Goal: Information Seeking & Learning: Learn about a topic

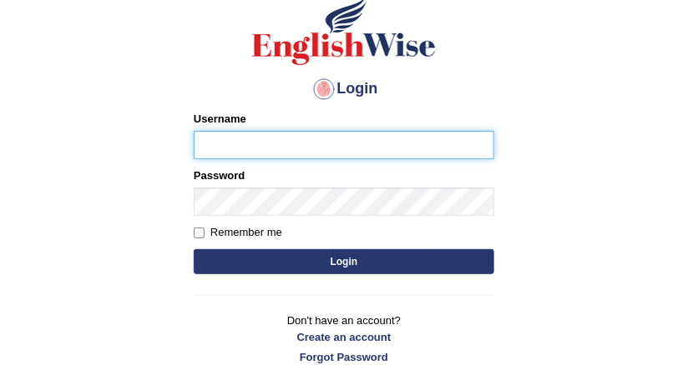
scroll to position [231, 0]
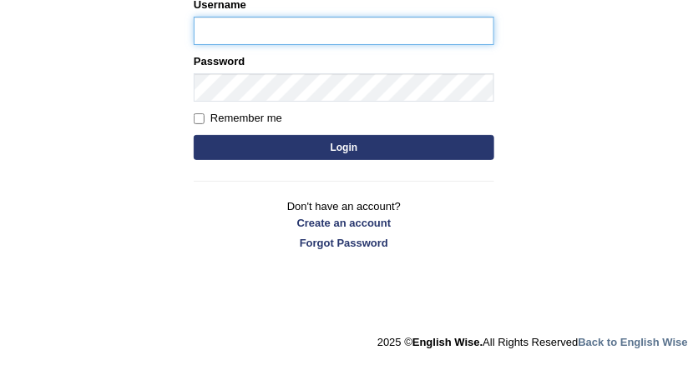
type input "DishaEw"
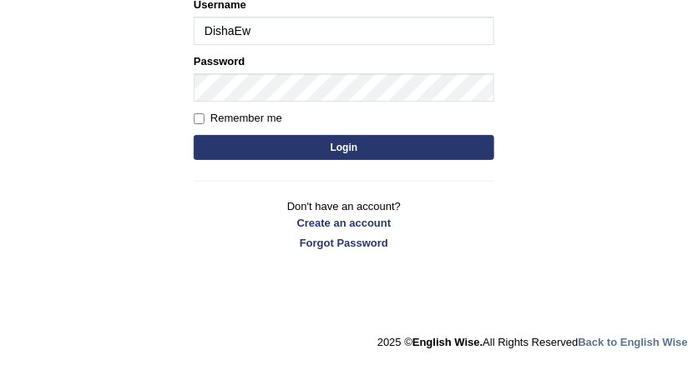
click at [328, 184] on div "Login Please fix the following errors: Username DishaEw Password Remember me Lo…" at bounding box center [343, 65] width 329 height 418
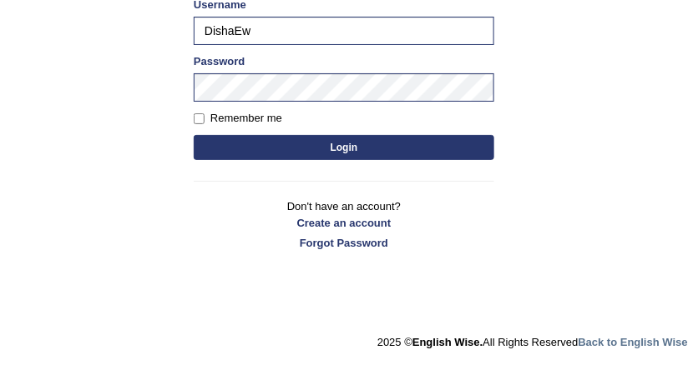
click at [330, 156] on button "Login" at bounding box center [344, 147] width 300 height 25
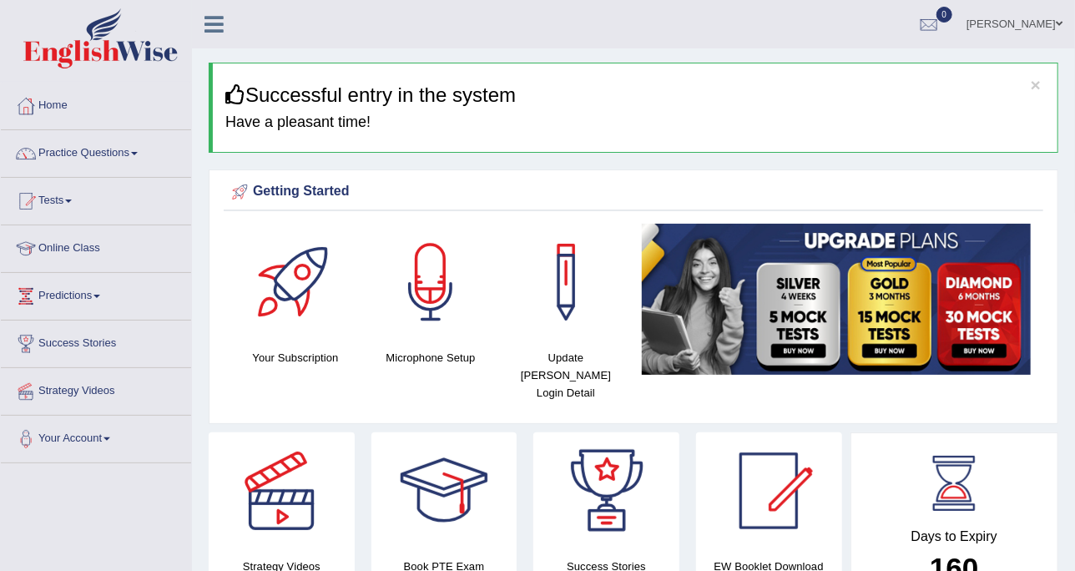
drag, startPoint x: 660, startPoint y: 1, endPoint x: 523, endPoint y: 121, distance: 182.1
click at [523, 121] on h4 "Have a pleasant time!" at bounding box center [634, 122] width 819 height 17
click at [103, 146] on link "Practice Questions" at bounding box center [96, 151] width 190 height 42
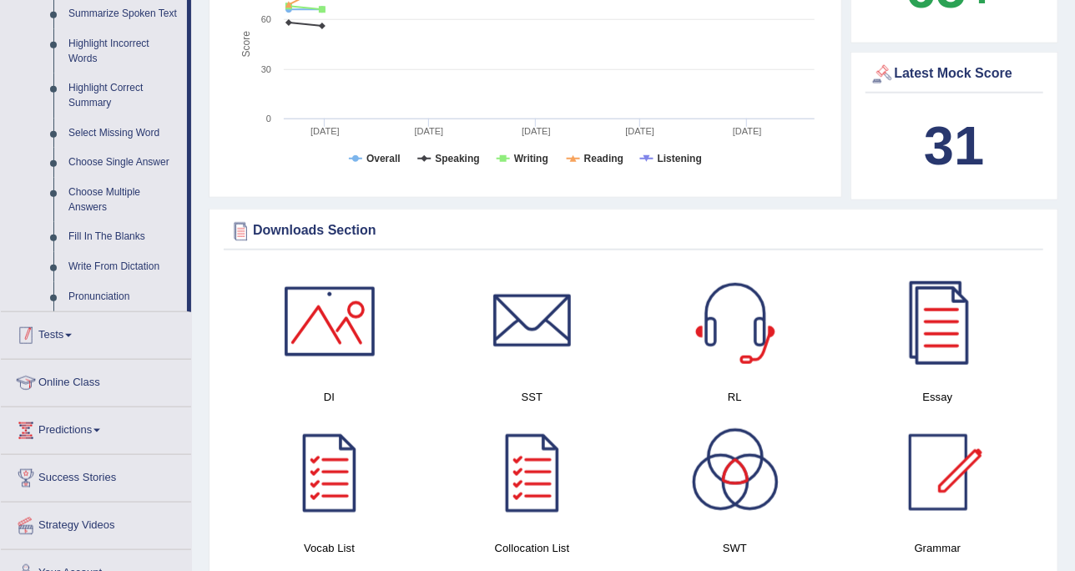
scroll to position [730, 0]
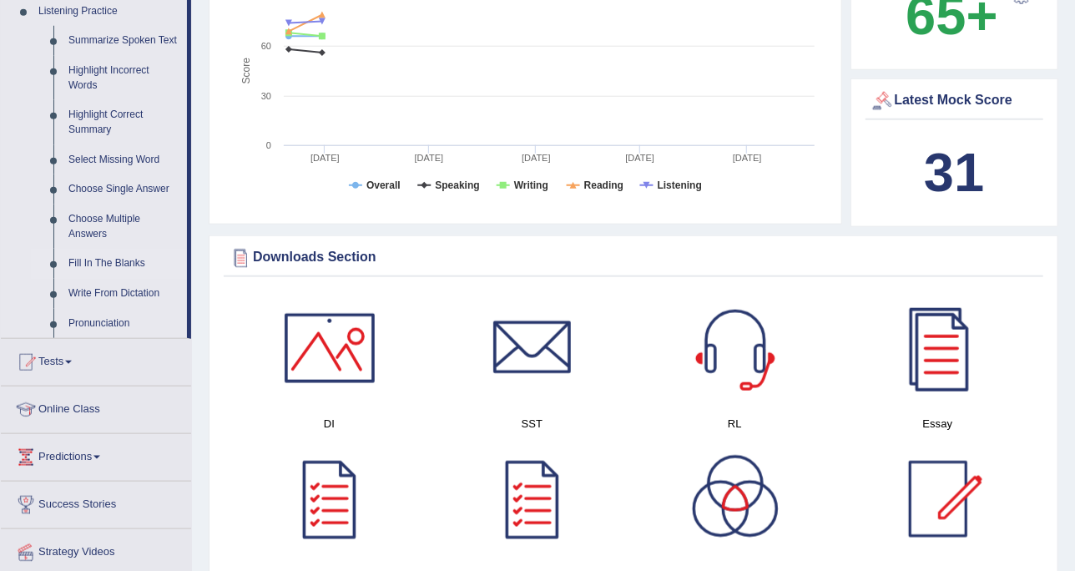
click at [132, 255] on link "Fill In The Blanks" at bounding box center [124, 264] width 126 height 30
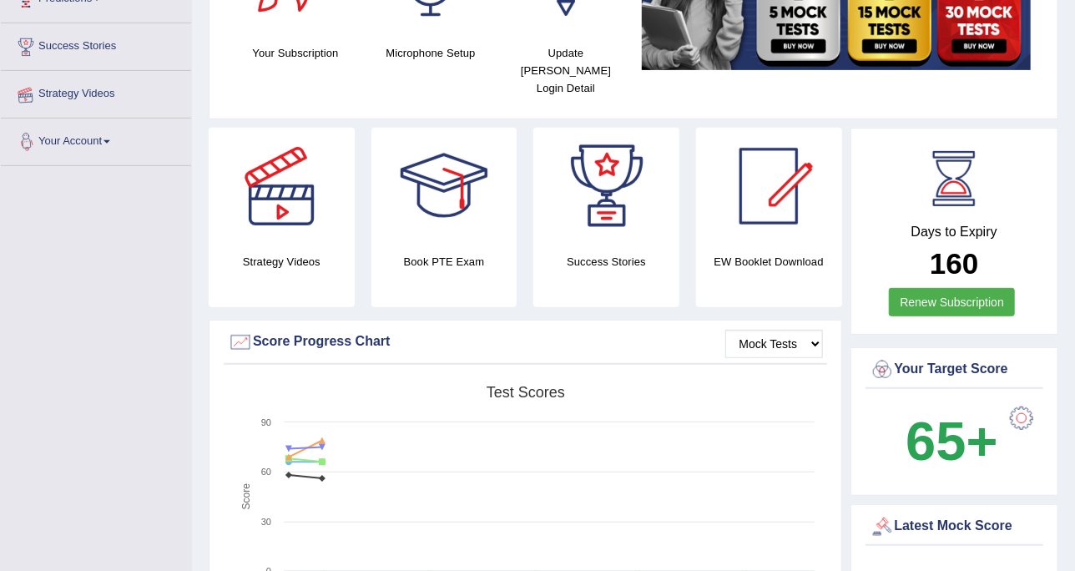
scroll to position [201, 0]
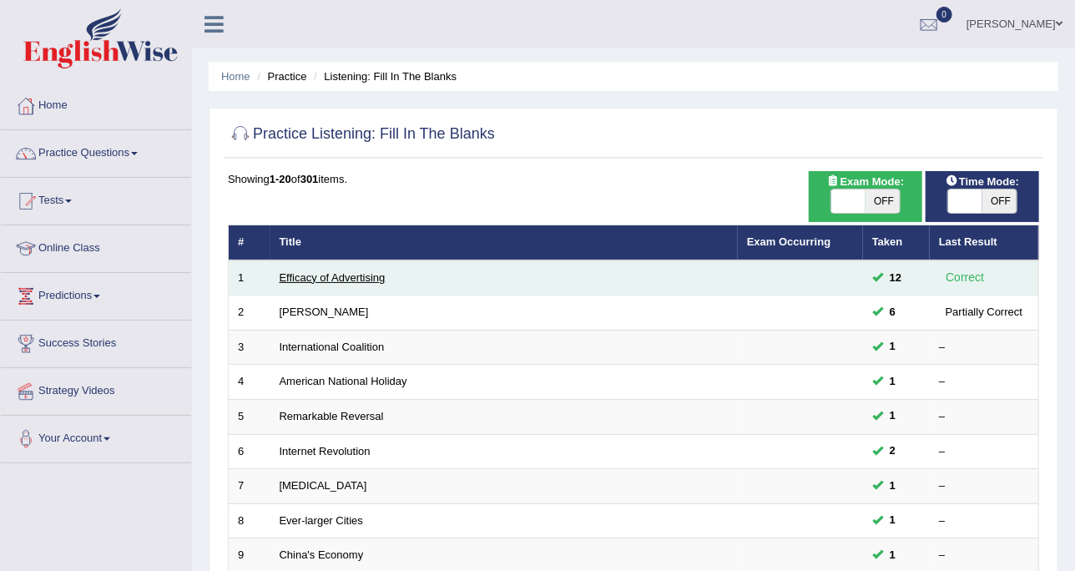
click at [346, 271] on link "Efficacy of Advertising" at bounding box center [333, 277] width 106 height 13
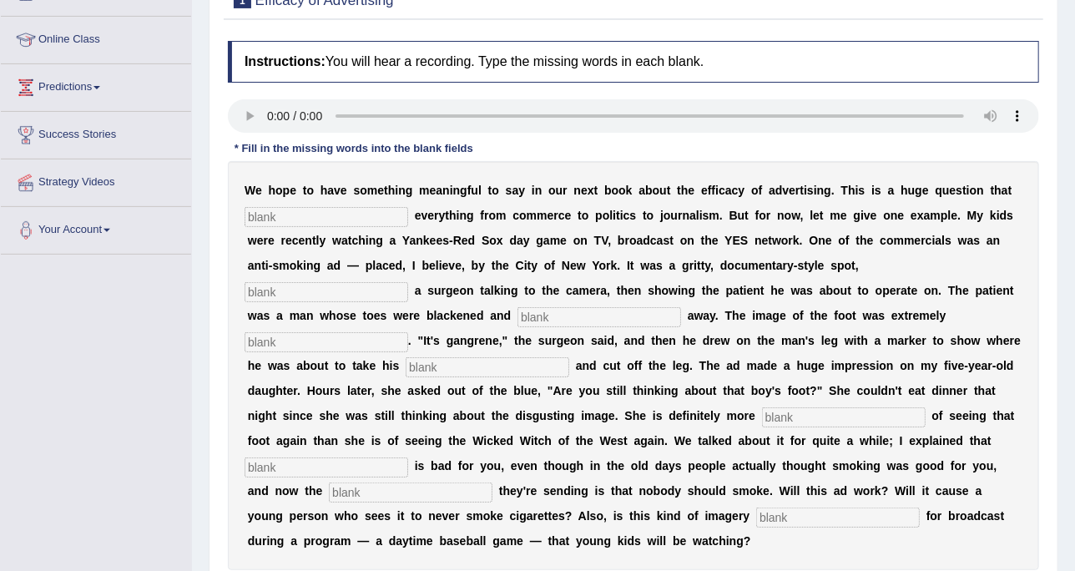
scroll to position [104, 0]
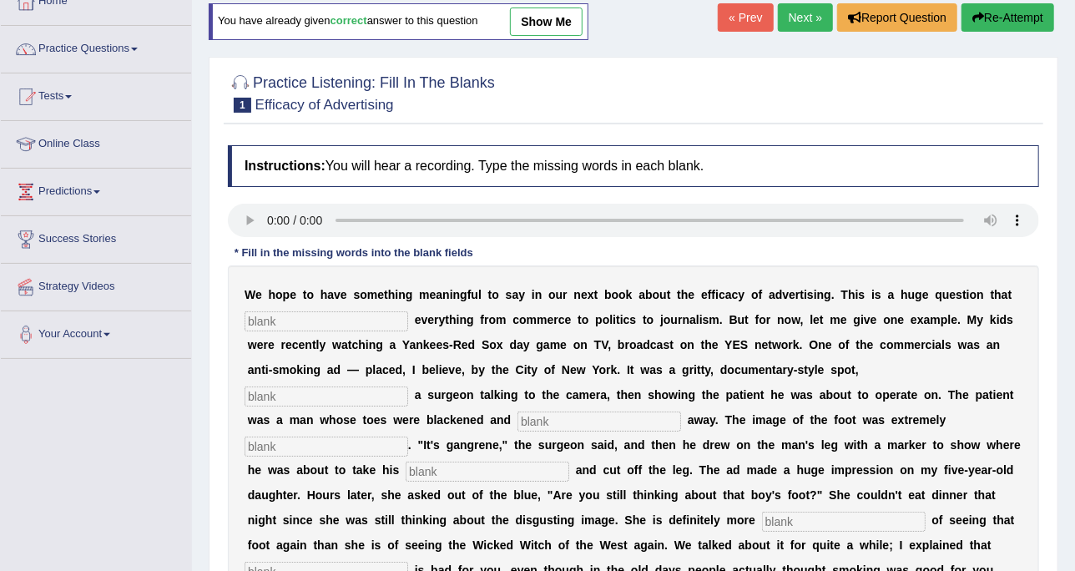
click at [280, 311] on input "text" at bounding box center [326, 321] width 164 height 20
type input "impacts"
click at [408, 386] on input "text" at bounding box center [326, 396] width 164 height 20
type input "featuring"
click at [517, 424] on input "text" at bounding box center [599, 421] width 164 height 20
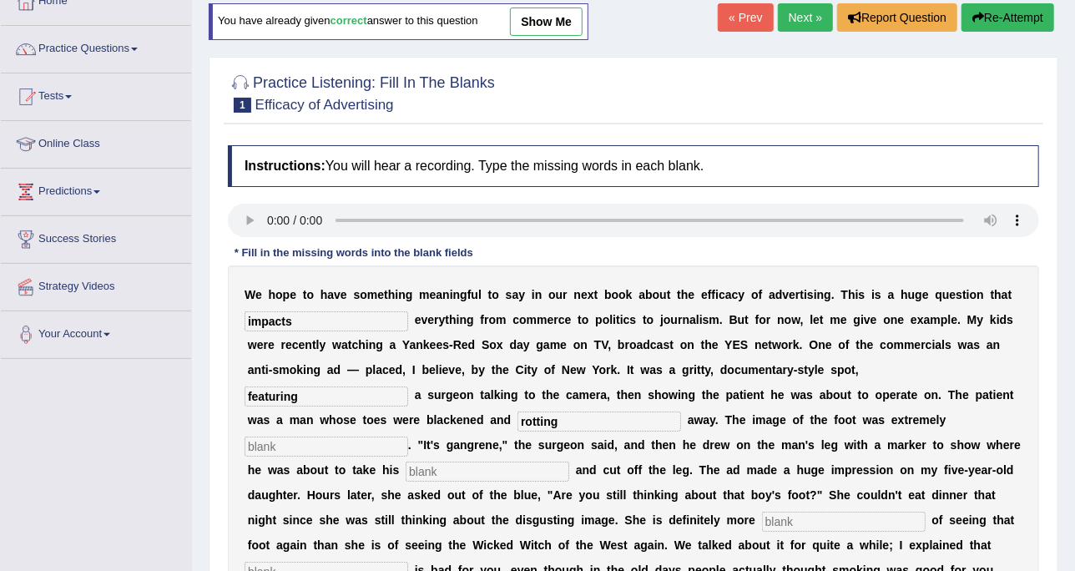
type input "rotting"
click at [408, 436] on input "text" at bounding box center [326, 446] width 164 height 20
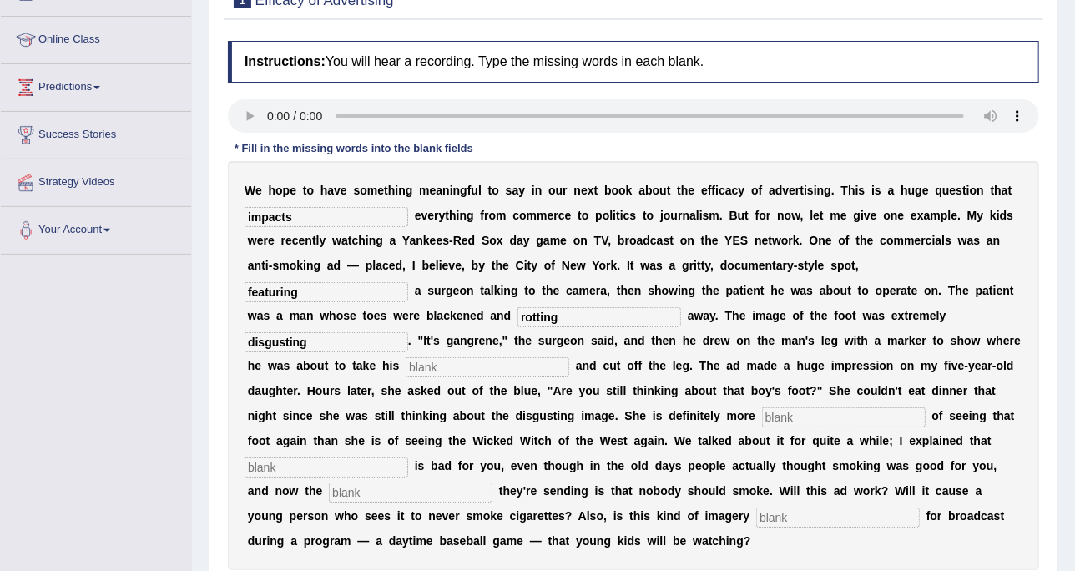
type input "disgusting"
click at [569, 357] on input "text" at bounding box center [488, 367] width 164 height 20
type input "hacksaw"
click at [762, 416] on input "text" at bounding box center [844, 417] width 164 height 20
type input "s"
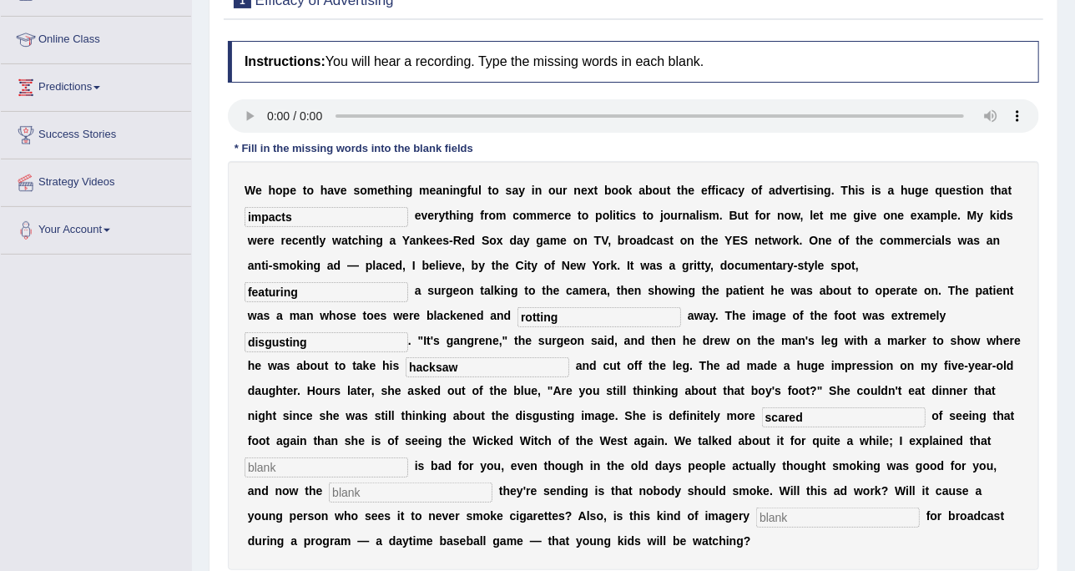
type input "scared"
click at [408, 457] on input "text" at bounding box center [326, 467] width 164 height 20
type input "smoking"
click at [483, 482] on input "text" at bounding box center [411, 492] width 164 height 20
type input "message"
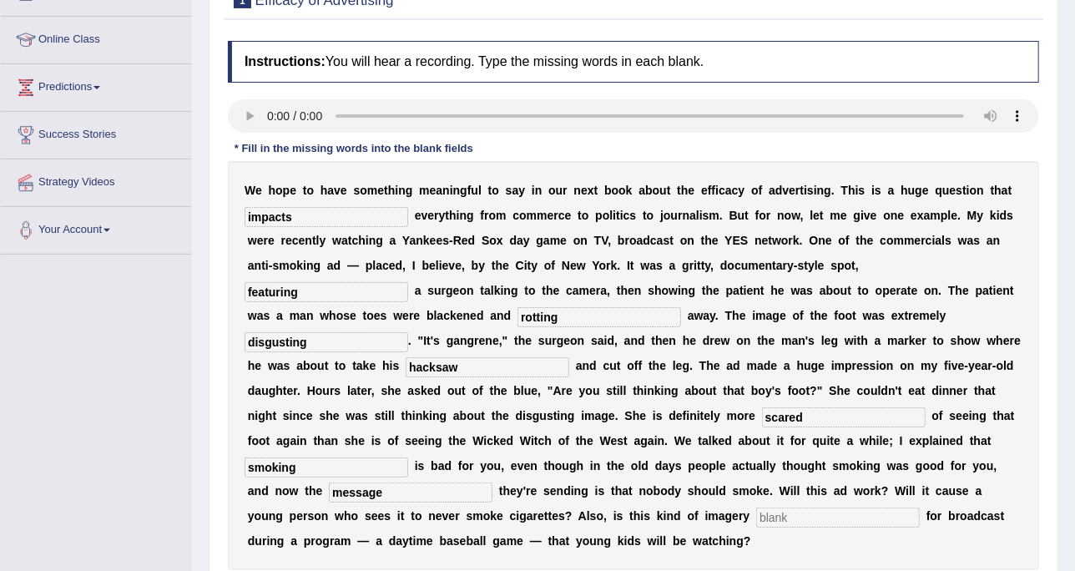
click at [726, 484] on b "d" at bounding box center [722, 490] width 8 height 13
drag, startPoint x: 789, startPoint y: 489, endPoint x: 790, endPoint y: 475, distance: 14.3
click at [790, 507] on input "text" at bounding box center [838, 517] width 164 height 20
type input "appropriate"
click at [786, 518] on div "W e h o p e t o h a v e s o m e t h i n g m e a n i n g f u l t o s a y i n o u…" at bounding box center [633, 365] width 811 height 409
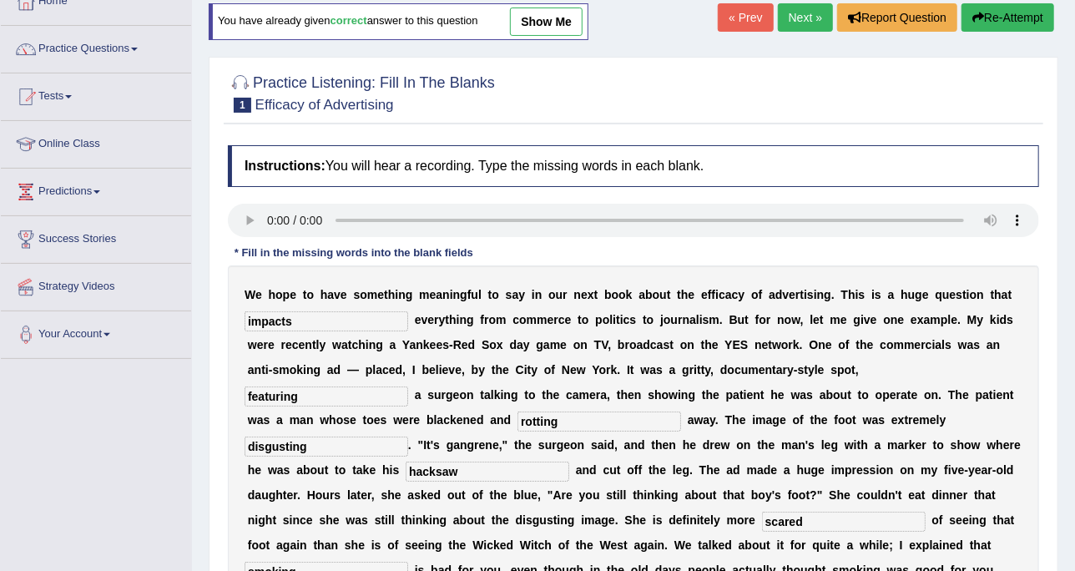
scroll to position [0, 0]
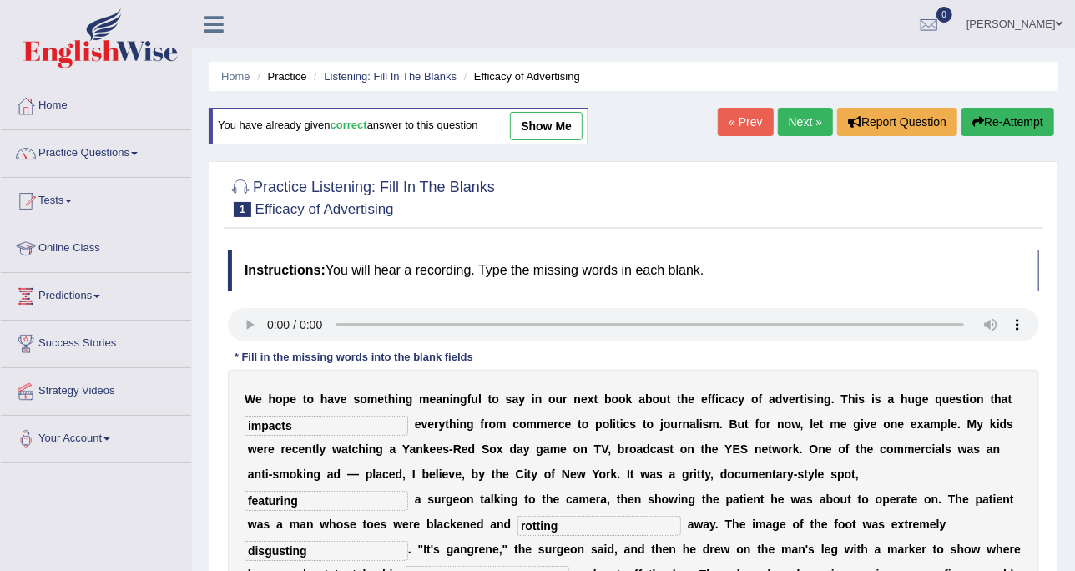
click at [817, 130] on link "Next »" at bounding box center [805, 122] width 55 height 28
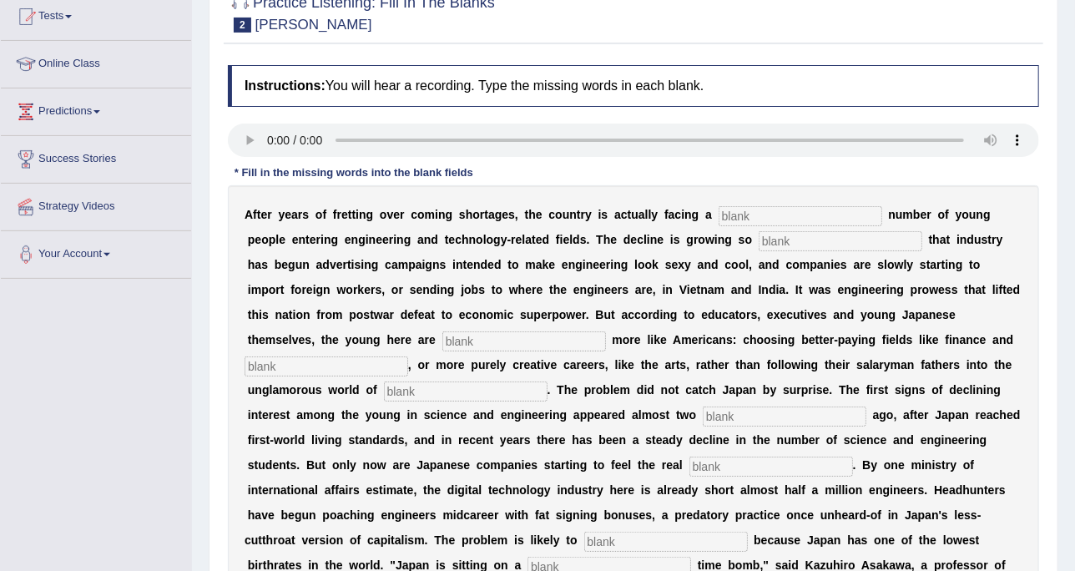
scroll to position [209, 0]
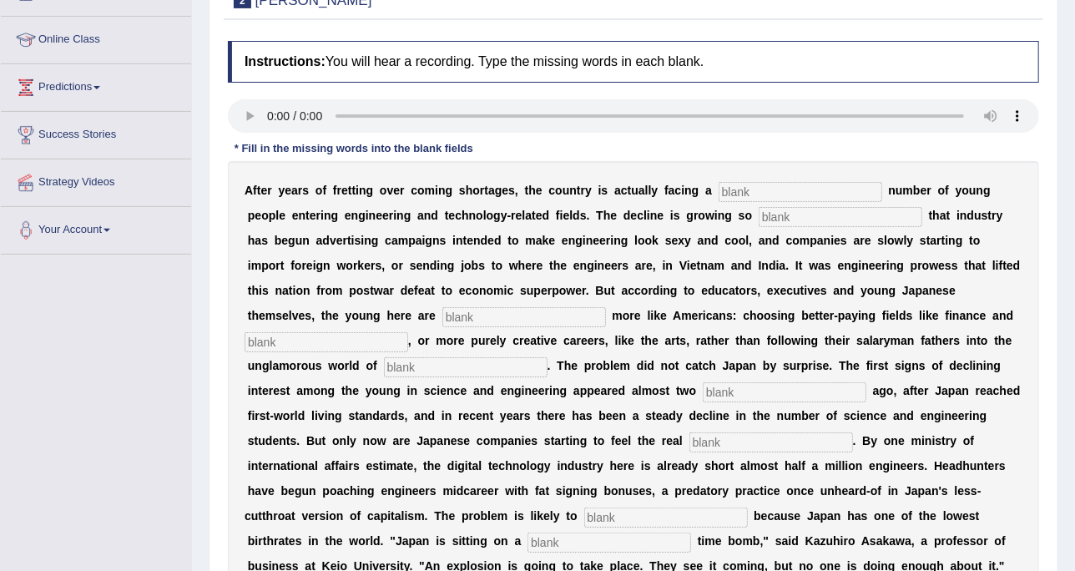
click at [784, 199] on div "A f t e r y e a r s o f f r e t t i n g o v e r c o m i n g s h o r t a g e s ,…" at bounding box center [633, 378] width 811 height 434
click at [786, 191] on input "text" at bounding box center [800, 192] width 164 height 20
type input "dwendling"
click at [738, 225] on div "A f t e r y e a r s o f f r e t t i n g o v e r c o m i n g s h o r t a g e s ,…" at bounding box center [633, 378] width 811 height 434
click at [759, 217] on input "text" at bounding box center [841, 217] width 164 height 20
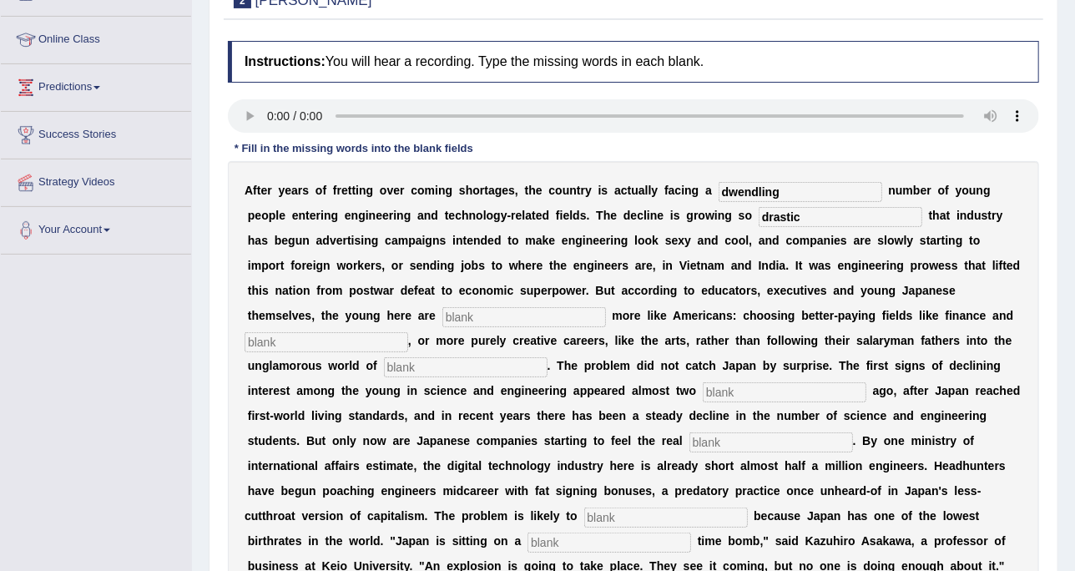
type input "drastic"
click at [442, 310] on input "text" at bounding box center [524, 317] width 164 height 20
type input "behaving"
click at [815, 302] on div "A f t e r y e a r s o f f r e t t i n g o v e r c o m i n g s h o r t a g e s ,…" at bounding box center [633, 378] width 811 height 434
click at [408, 332] on input "text" at bounding box center [326, 342] width 164 height 20
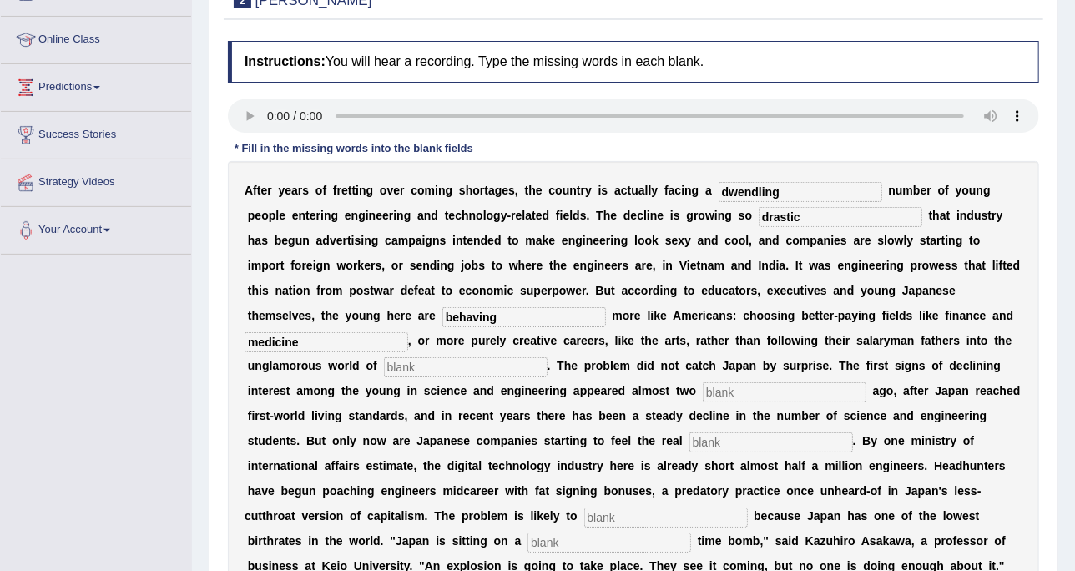
type input "medicine"
click at [547, 357] on input "text" at bounding box center [466, 367] width 164 height 20
type input "manufacturing"
click at [703, 391] on input "text" at bounding box center [785, 392] width 164 height 20
type input "decades"
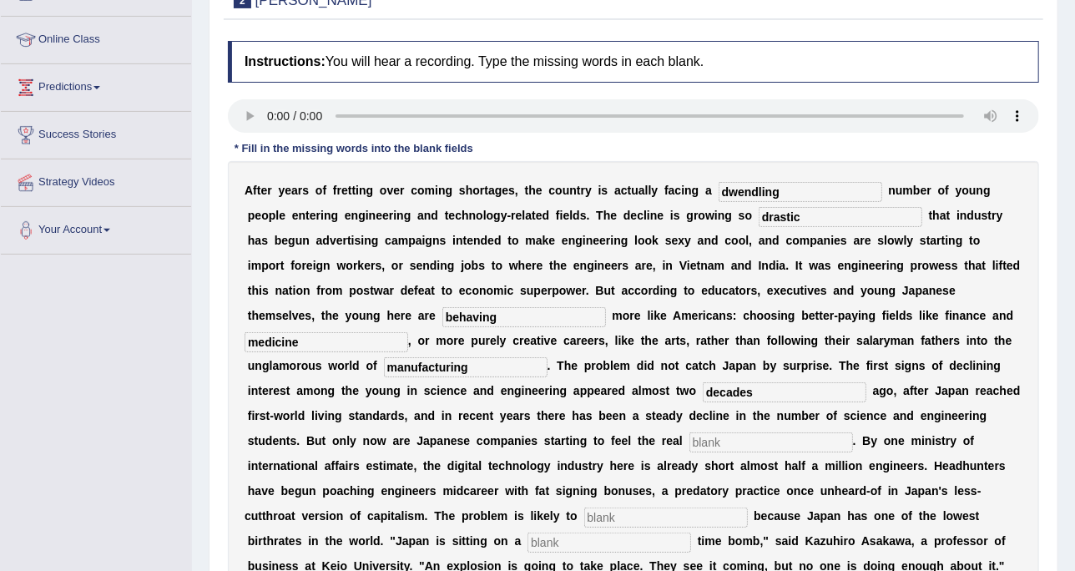
click at [689, 436] on input "text" at bounding box center [771, 442] width 164 height 20
click at [346, 427] on div "A f t e r y e a r s o f f r e t t i n g o v e r c o m i n g s h o r t a g e s ,…" at bounding box center [633, 378] width 811 height 434
click at [689, 436] on input "text" at bounding box center [771, 442] width 164 height 20
type input "pinch"
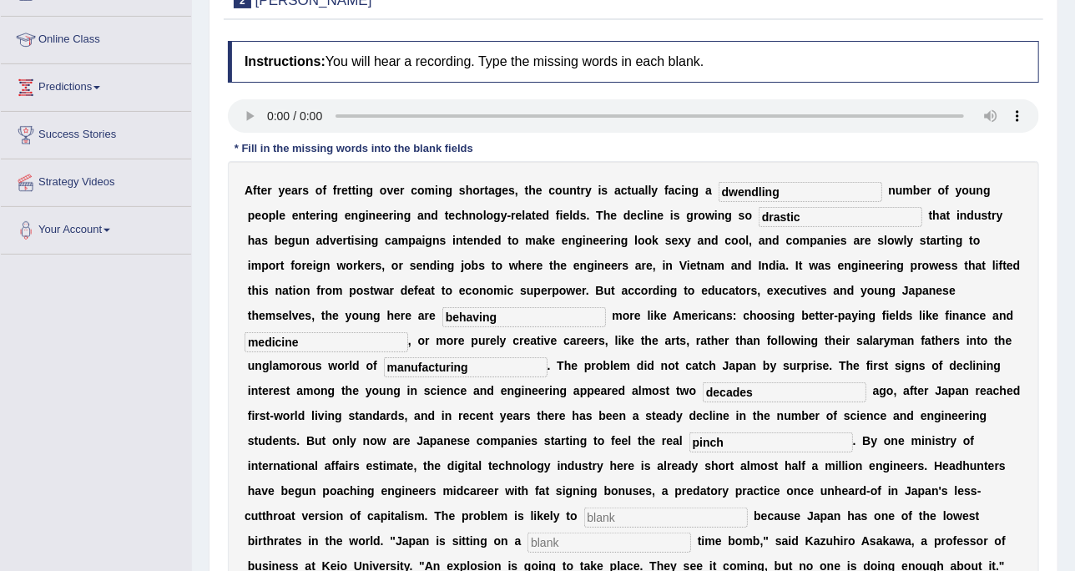
click at [748, 507] on input "text" at bounding box center [666, 517] width 164 height 20
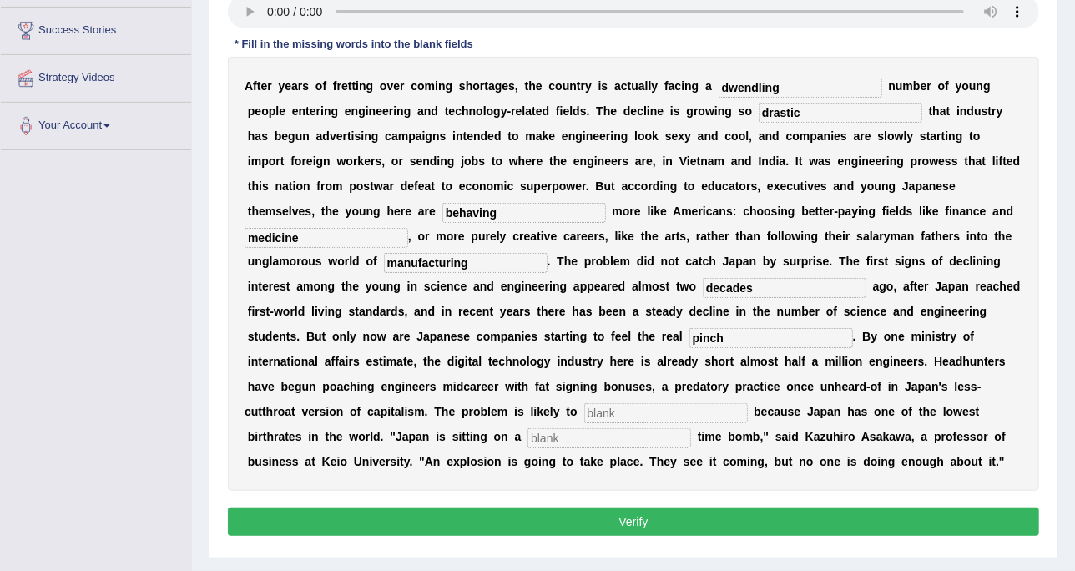
click at [724, 403] on input "text" at bounding box center [666, 413] width 164 height 20
type input "worsen"
click at [668, 428] on input "text" at bounding box center [609, 438] width 164 height 20
click at [597, 428] on input "demgraphic" at bounding box center [609, 438] width 164 height 20
type input "demographic"
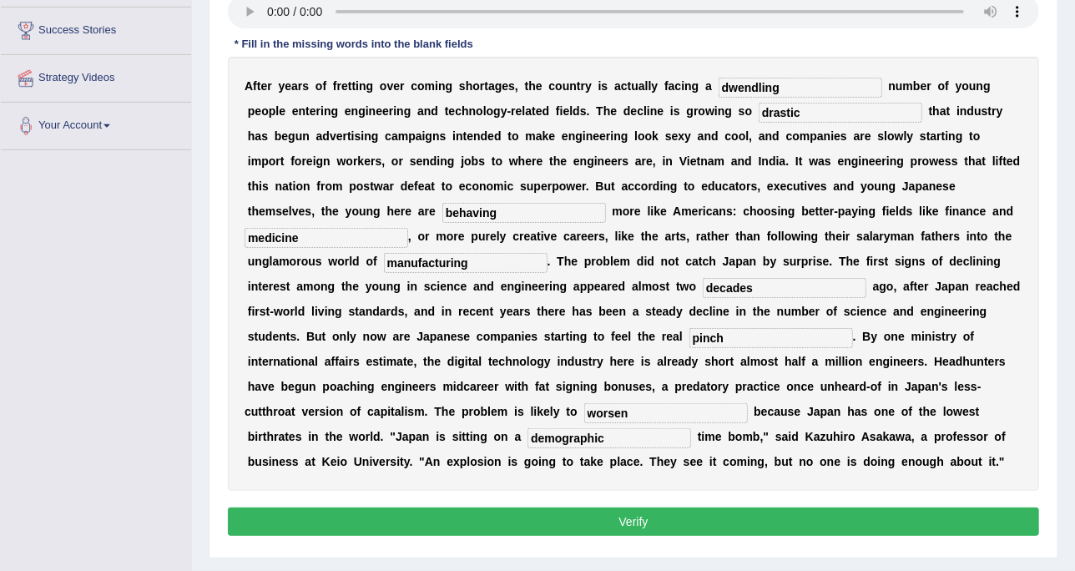
click at [713, 452] on div "A f t e r y e a r s o f f r e t t i n g o v e r c o m i n g s h o r t a g e s ,…" at bounding box center [633, 274] width 811 height 434
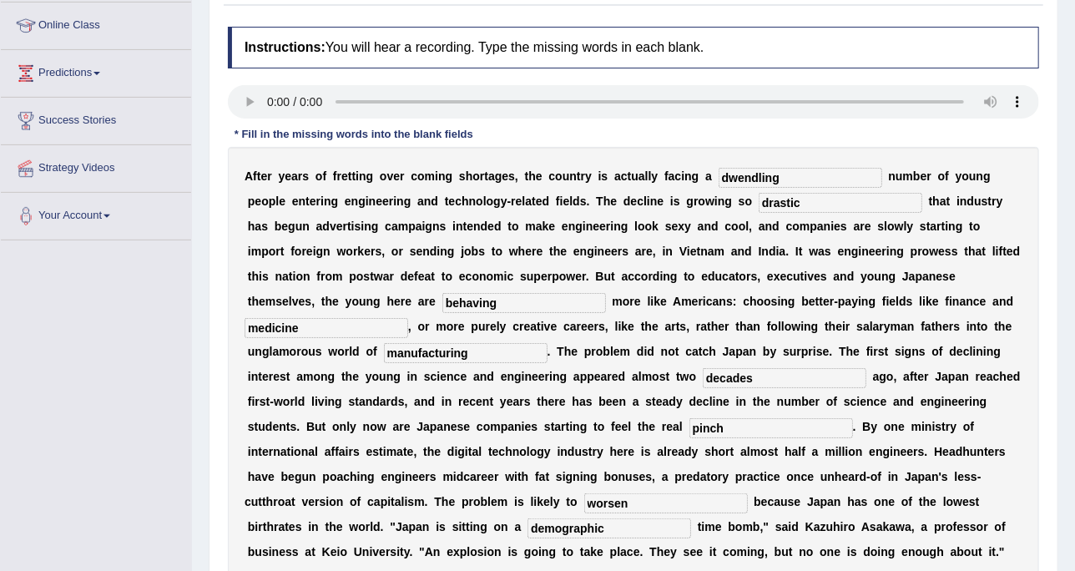
scroll to position [0, 0]
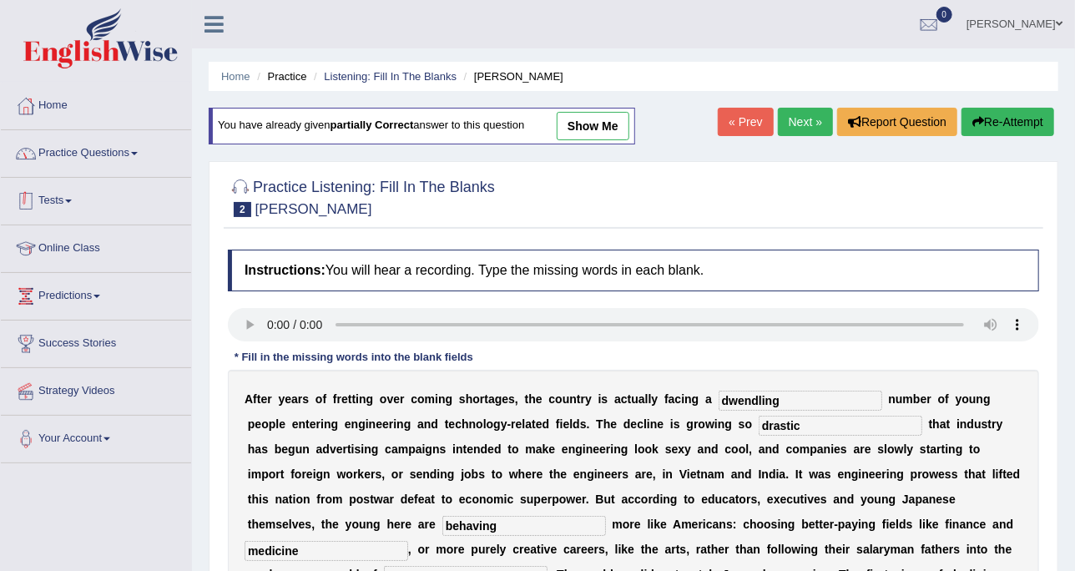
click at [135, 136] on link "Practice Questions" at bounding box center [96, 151] width 190 height 42
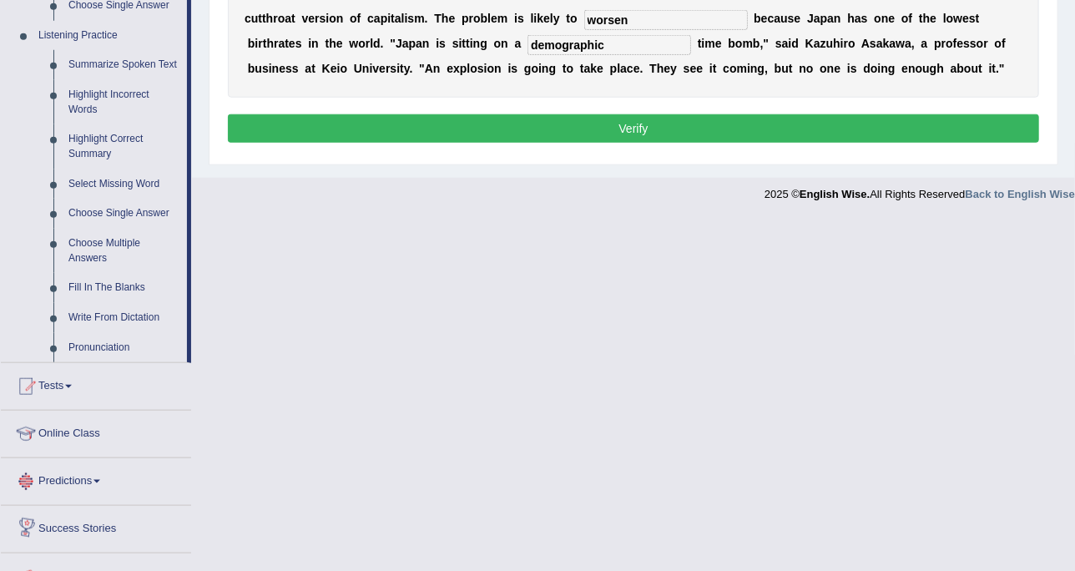
scroll to position [780, 0]
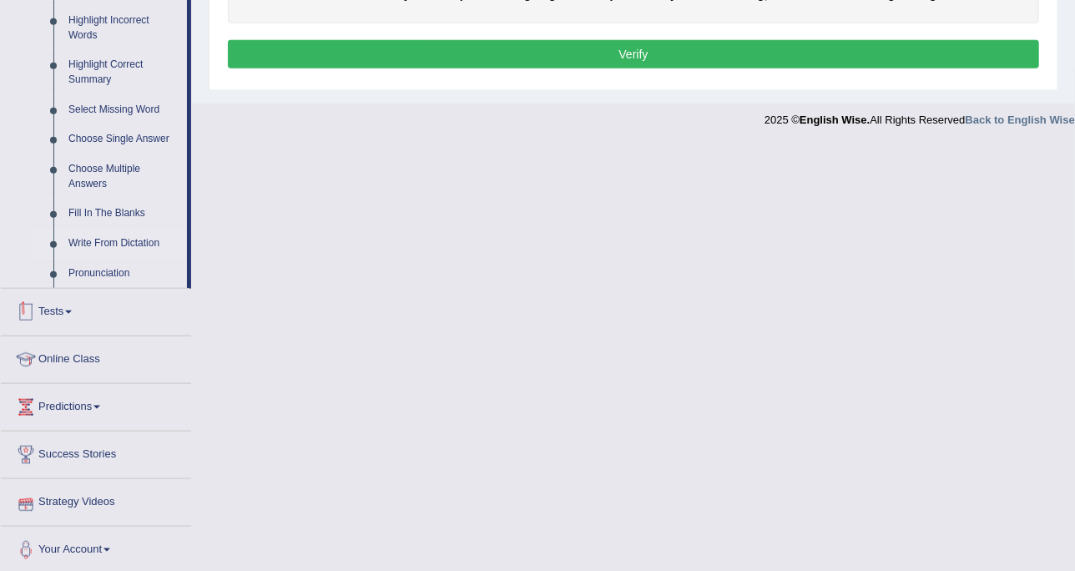
click at [103, 238] on link "Write From Dictation" at bounding box center [124, 244] width 126 height 30
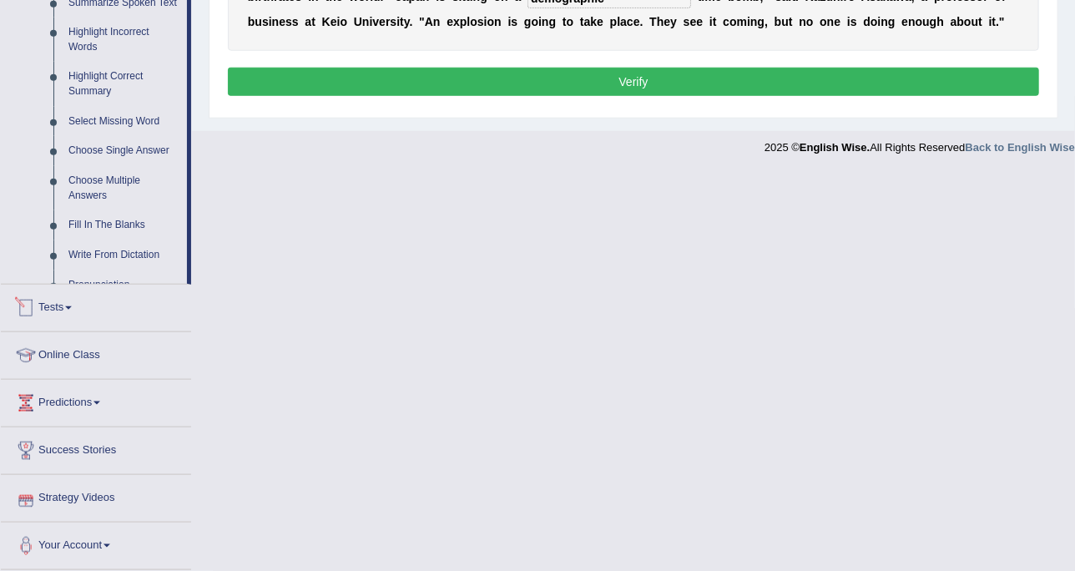
scroll to position [326, 0]
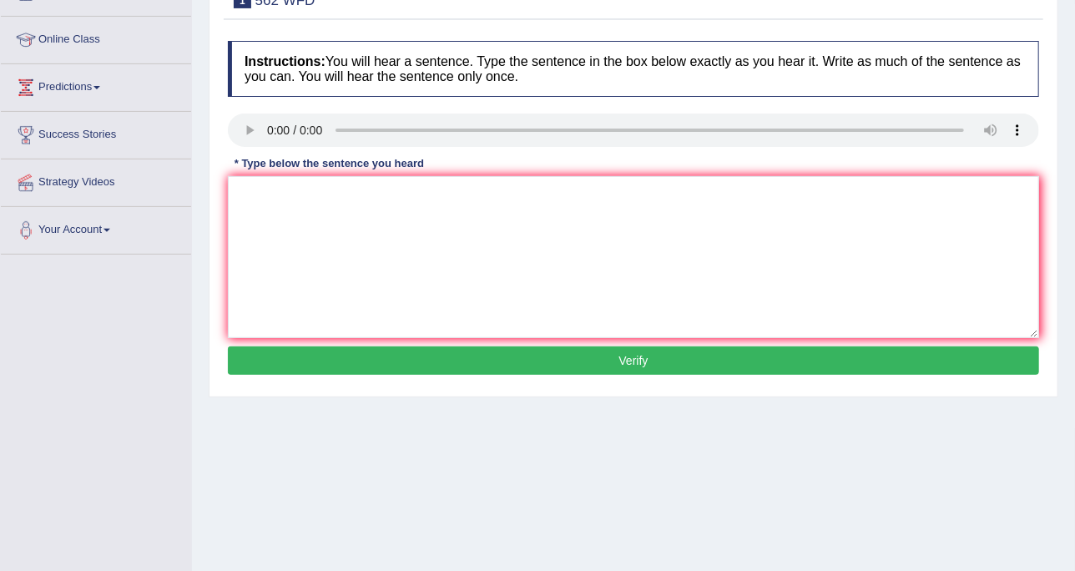
scroll to position [104, 0]
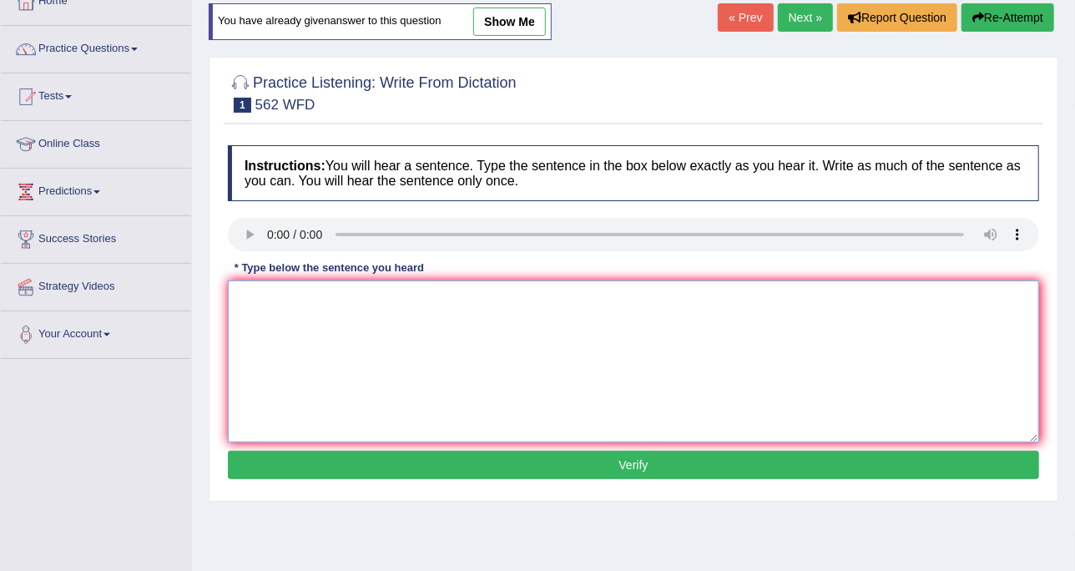
click at [446, 322] on textarea at bounding box center [633, 361] width 811 height 162
click at [704, 305] on textarea "The gap between the rich and th epoor doesnt decrese." at bounding box center [633, 361] width 811 height 162
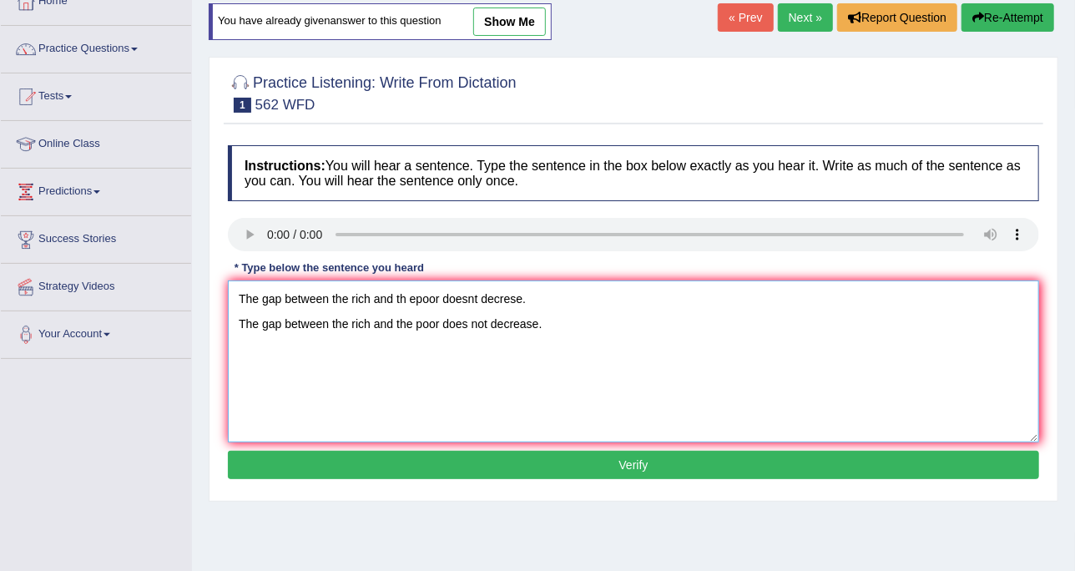
drag, startPoint x: 536, startPoint y: 294, endPoint x: 51, endPoint y: 239, distance: 487.9
click at [51, 239] on div "Toggle navigation Home Practice Questions Speaking Practice Read Aloud Repeat S…" at bounding box center [537, 330] width 1075 height 868
click at [235, 315] on textarea "The gap between the rich and the poor does not decrease." at bounding box center [633, 361] width 811 height 162
click at [485, 295] on textarea "The gap between the rich and the poor does not decrease." at bounding box center [633, 361] width 811 height 162
click at [373, 299] on textarea "The gap between the rich and the poor does not did not decrease." at bounding box center [633, 361] width 811 height 162
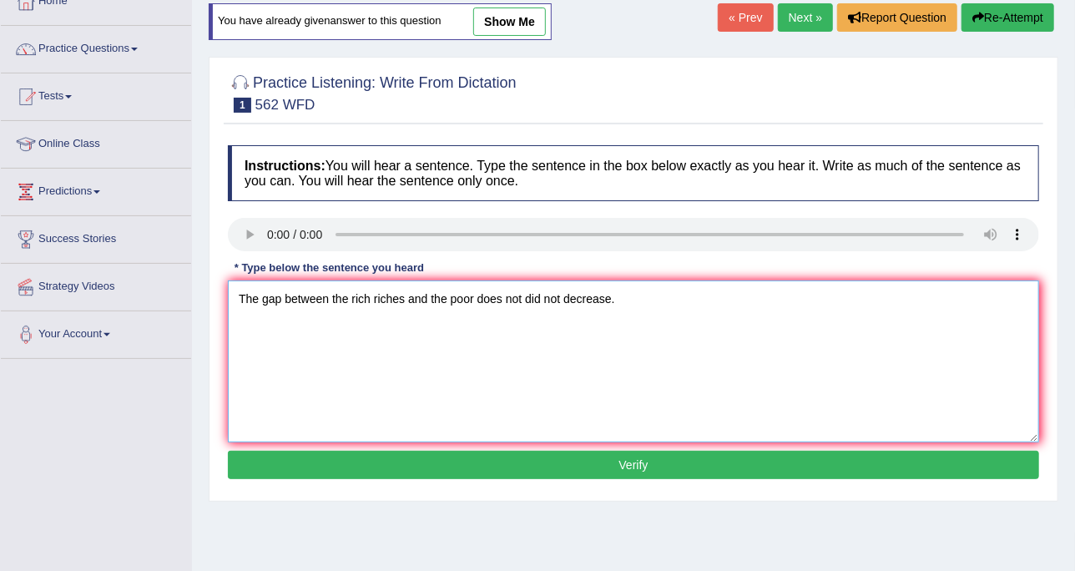
click at [616, 290] on textarea "The gap between the rich riches and the poor does not did not decrease." at bounding box center [633, 361] width 811 height 162
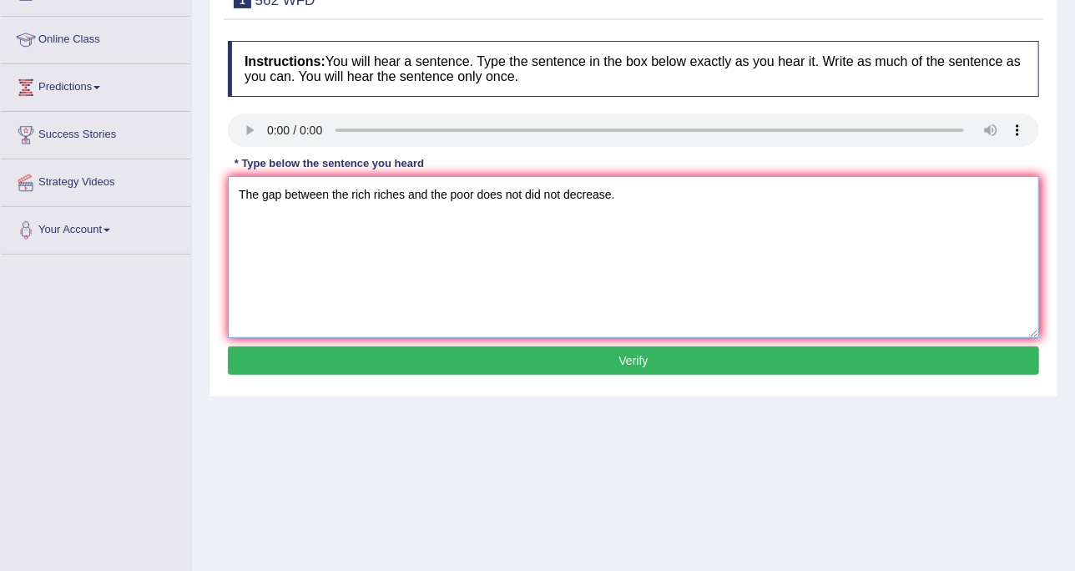
drag, startPoint x: 242, startPoint y: 184, endPoint x: 230, endPoint y: 184, distance: 11.7
click at [230, 184] on textarea "The gap between the rich riches and the poor does not did not decrease." at bounding box center [633, 257] width 811 height 162
click at [619, 194] on textarea "The gap between the rich riches and the poor does not did not decrease." at bounding box center [633, 257] width 811 height 162
type textarea "The gap between the rich riches and the poor does not did not decrease."
click at [616, 355] on button "Verify" at bounding box center [633, 360] width 811 height 28
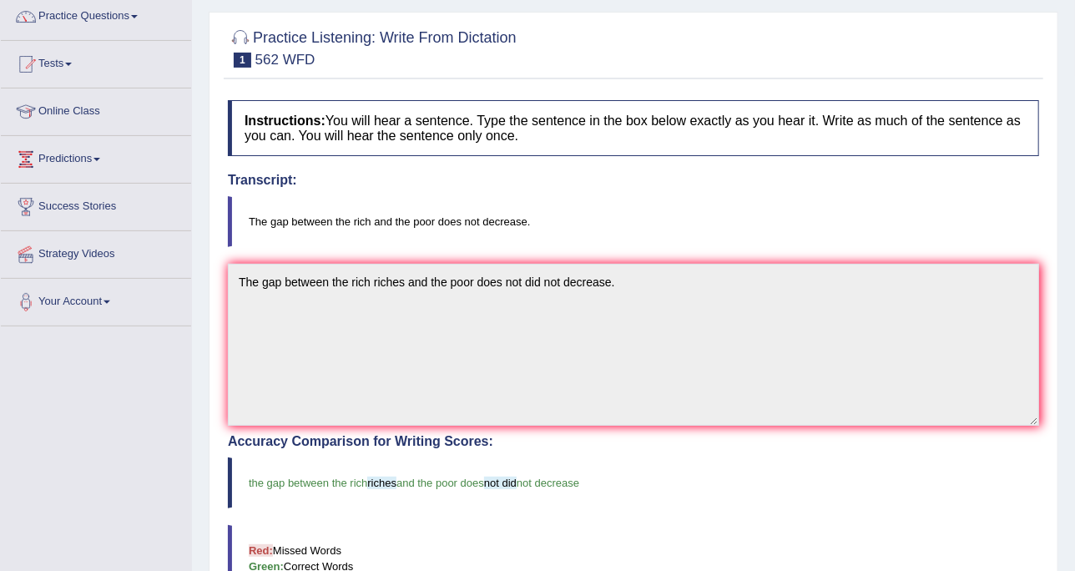
scroll to position [0, 0]
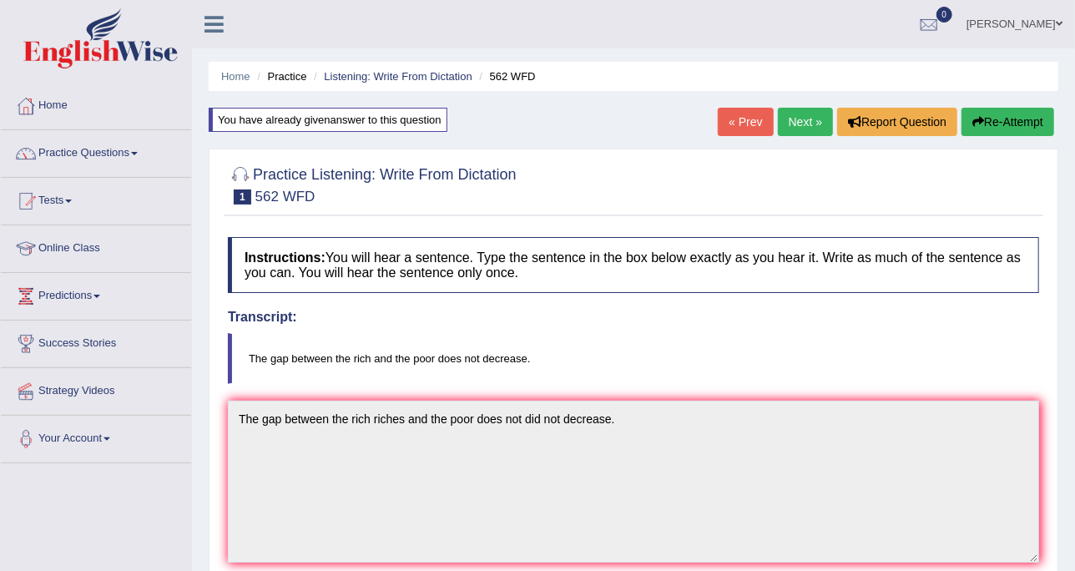
click at [798, 127] on link "Next »" at bounding box center [805, 122] width 55 height 28
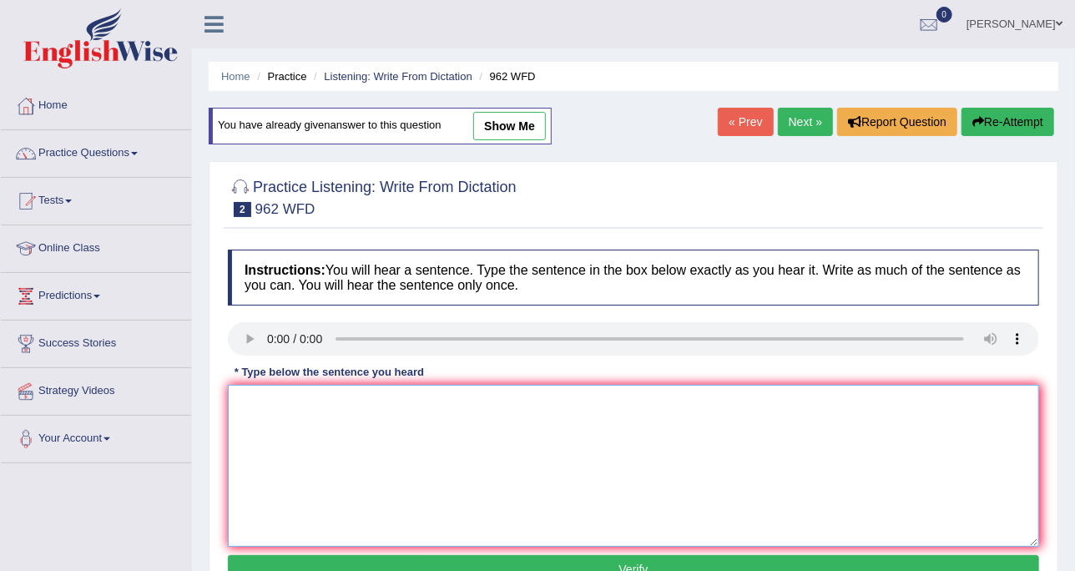
click at [440, 421] on textarea at bounding box center [633, 466] width 811 height 162
click at [468, 399] on textarea "fi u hve any qu abt the exm pl raise ur hand" at bounding box center [633, 466] width 811 height 162
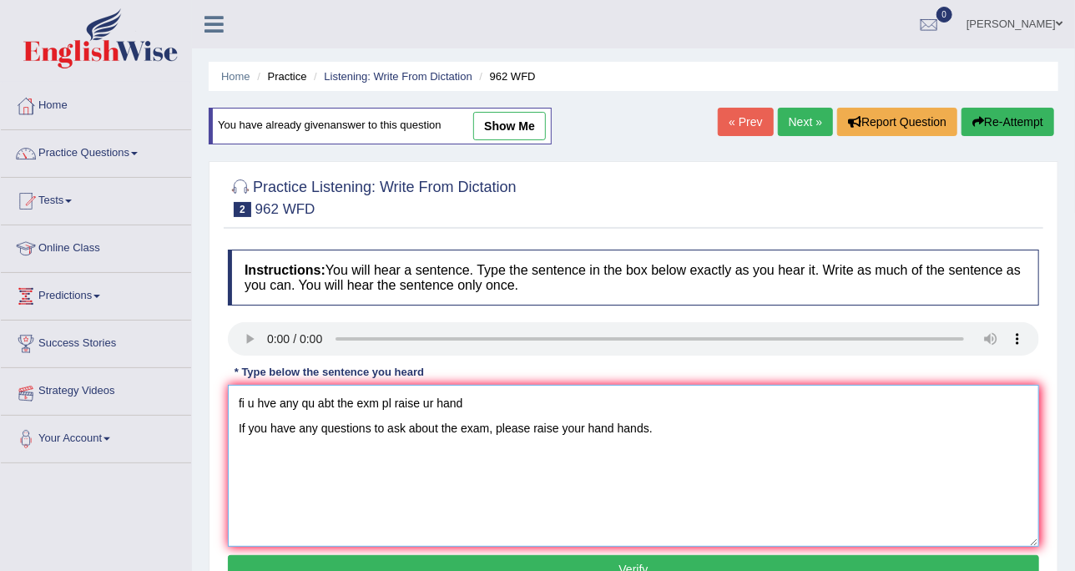
drag, startPoint x: 475, startPoint y: 399, endPoint x: -4, endPoint y: 368, distance: 480.0
click at [0, 368] on html "Toggle navigation Home Practice Questions Speaking Practice Read Aloud Repeat S…" at bounding box center [537, 285] width 1075 height 571
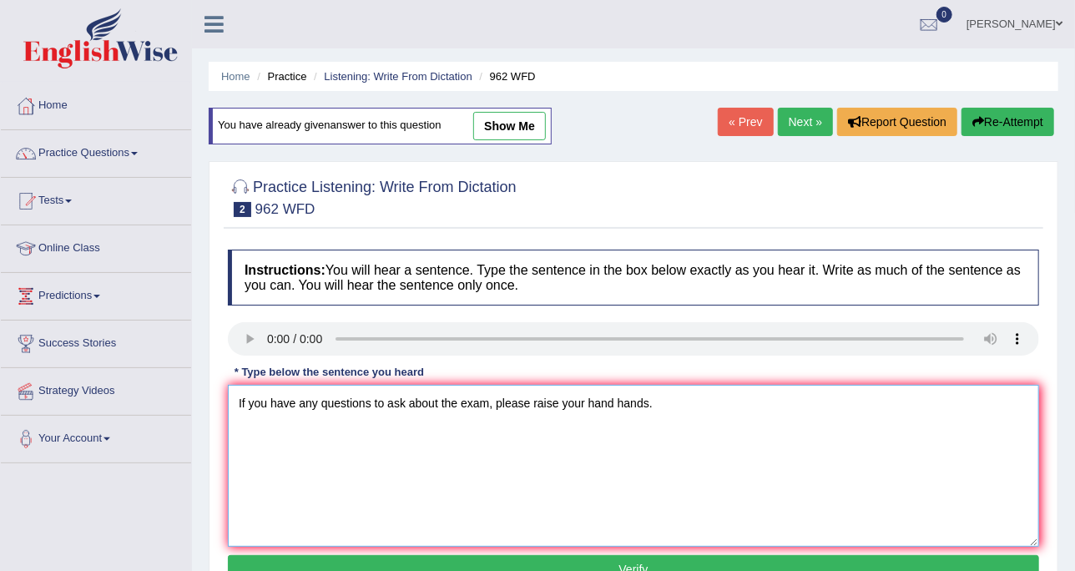
click at [244, 426] on textarea "If you have any questions to ask about the exam, please raise your hand hands." at bounding box center [633, 466] width 811 height 162
click at [237, 427] on textarea "If you have any questions to ask about the exam, please raise your hand hands." at bounding box center [633, 466] width 811 height 162
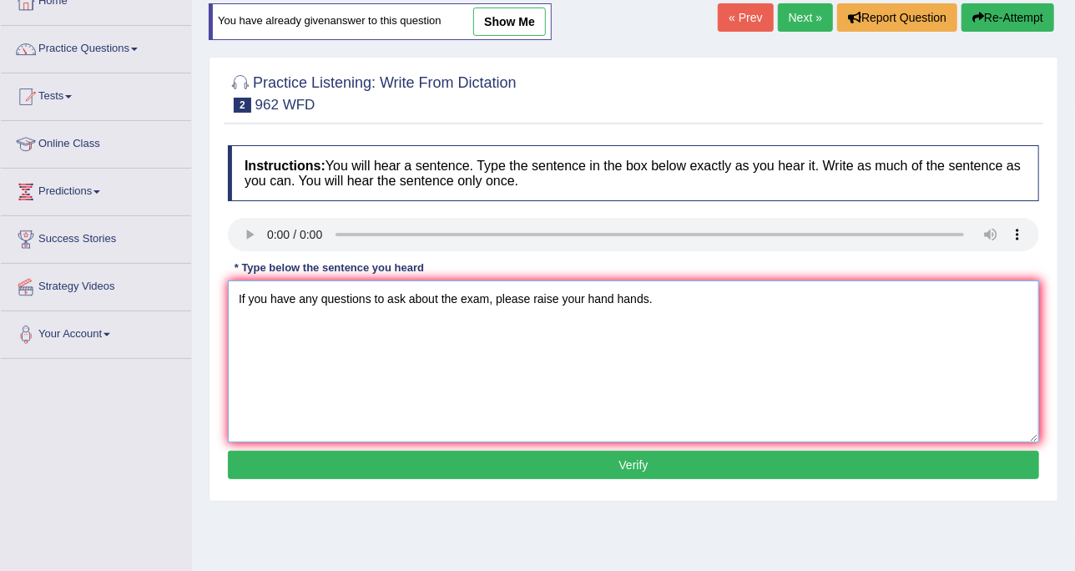
type textarea "If you have any questions to ask about the exam, please raise your hand hands."
click at [499, 463] on button "Verify" at bounding box center [633, 465] width 811 height 28
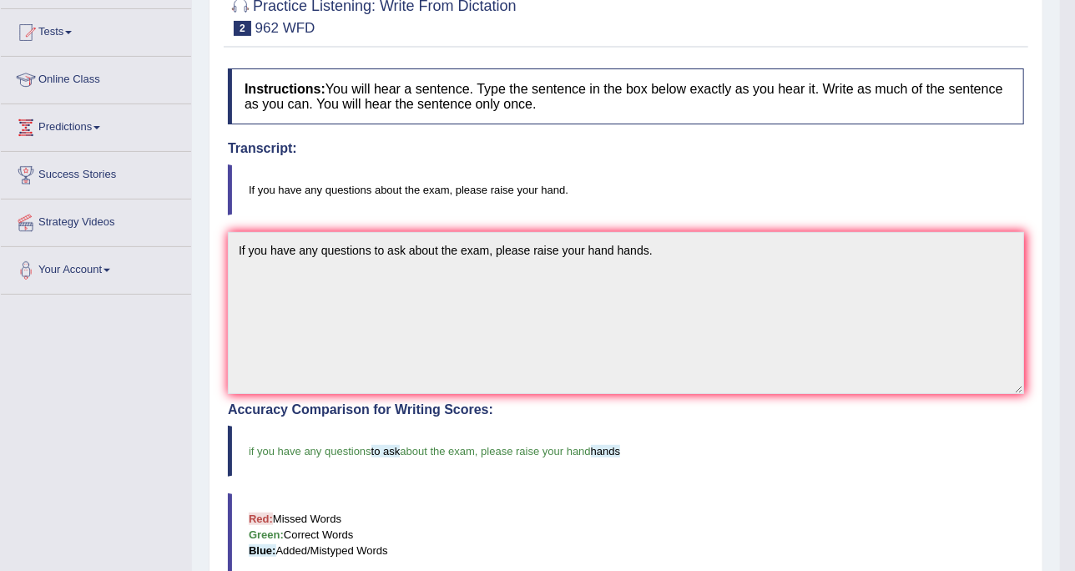
scroll to position [0, 0]
